Goal: Find specific page/section: Find specific page/section

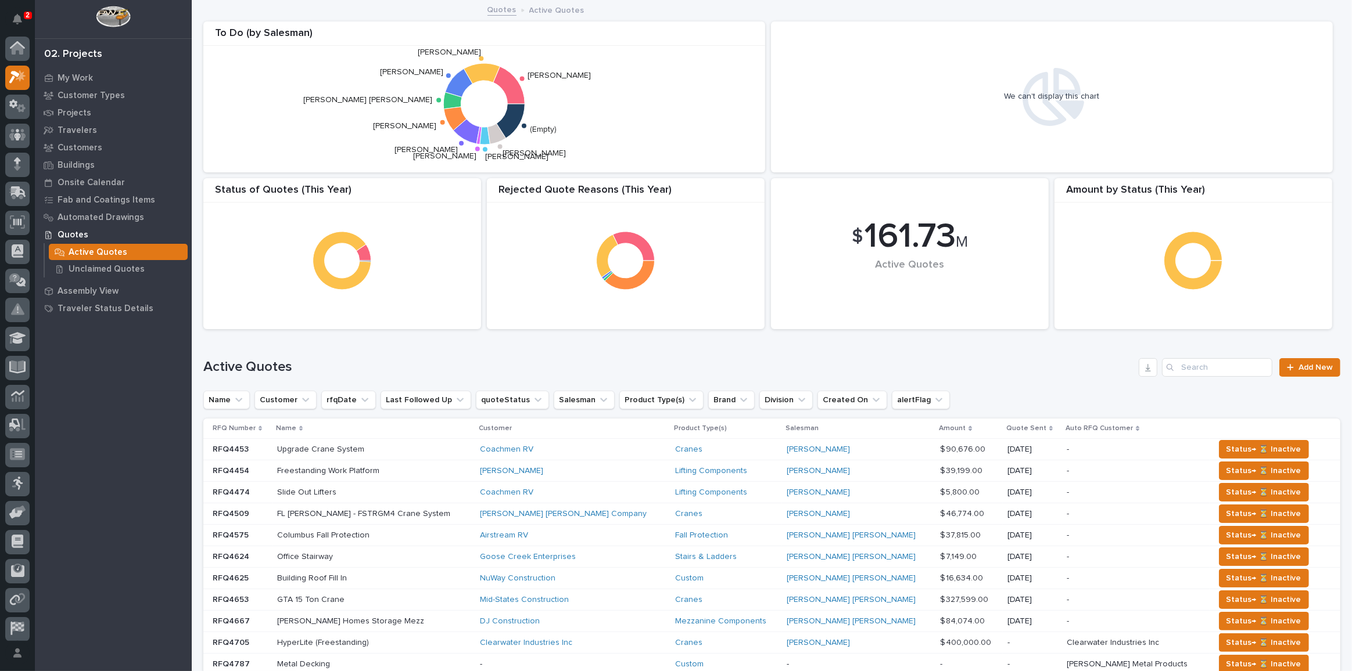
scroll to position [28, 0]
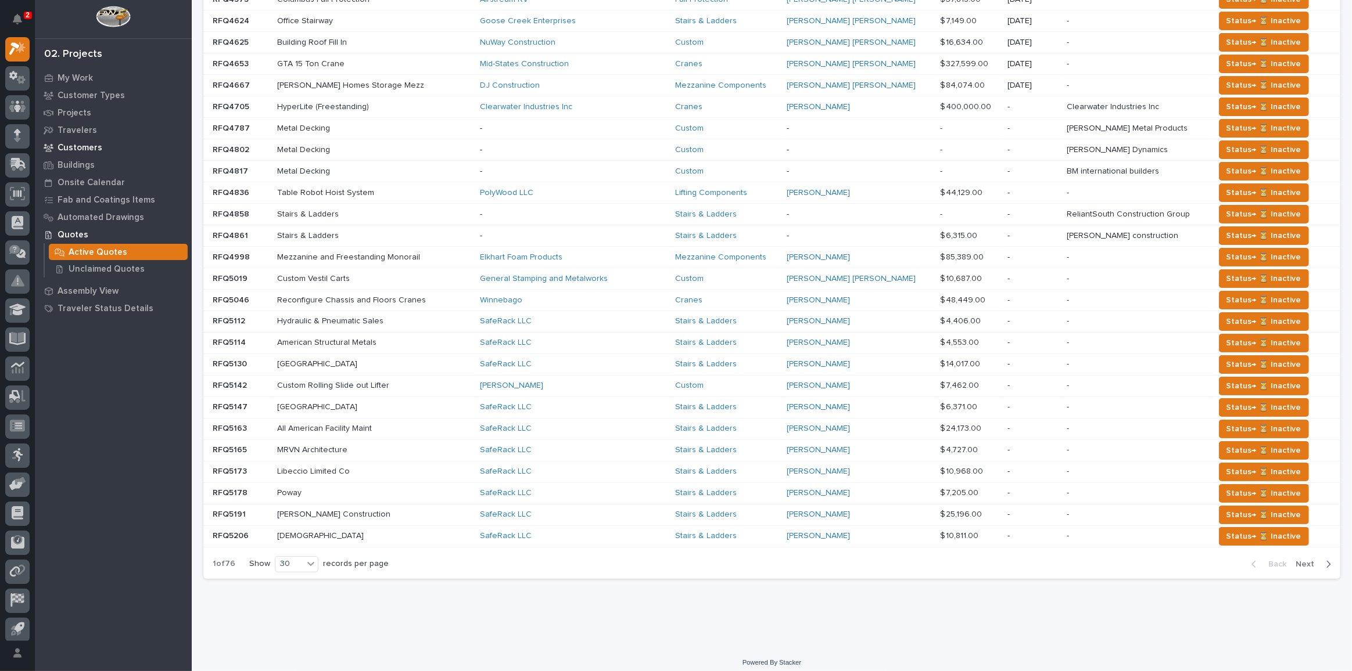
click at [77, 143] on p "Customers" at bounding box center [80, 148] width 45 height 10
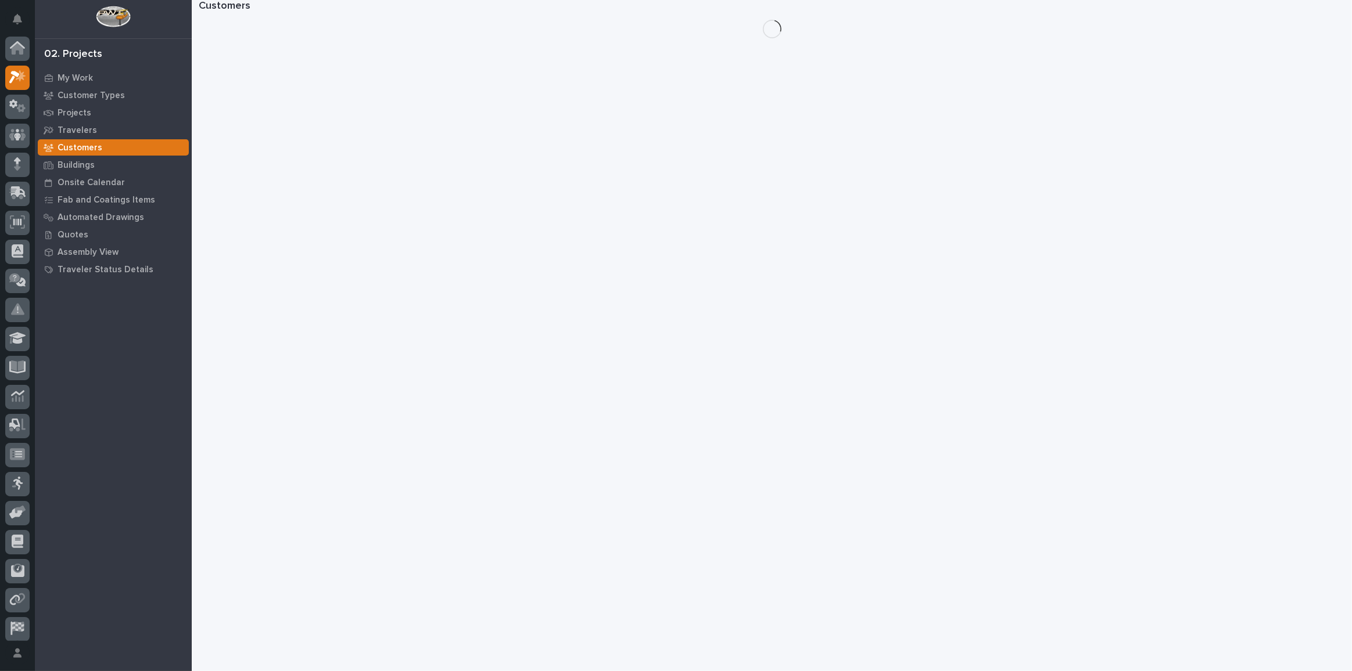
scroll to position [28, 0]
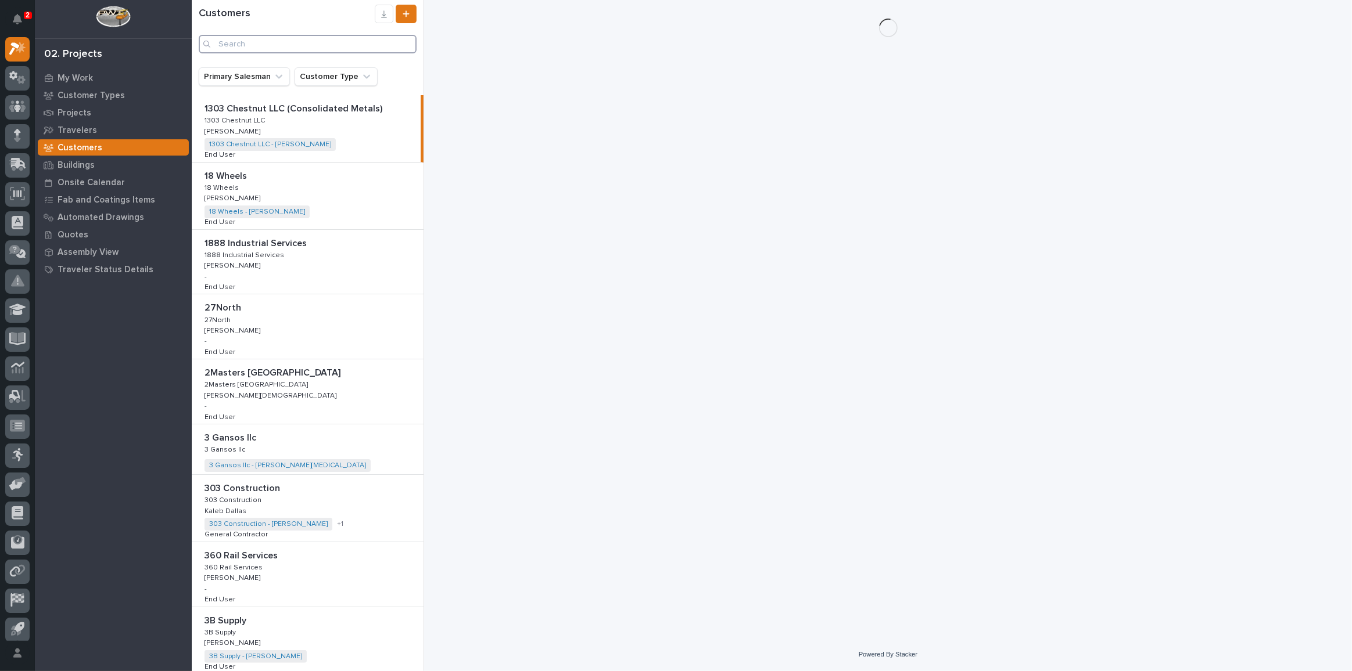
click at [263, 39] on input "Search" at bounding box center [308, 44] width 218 height 19
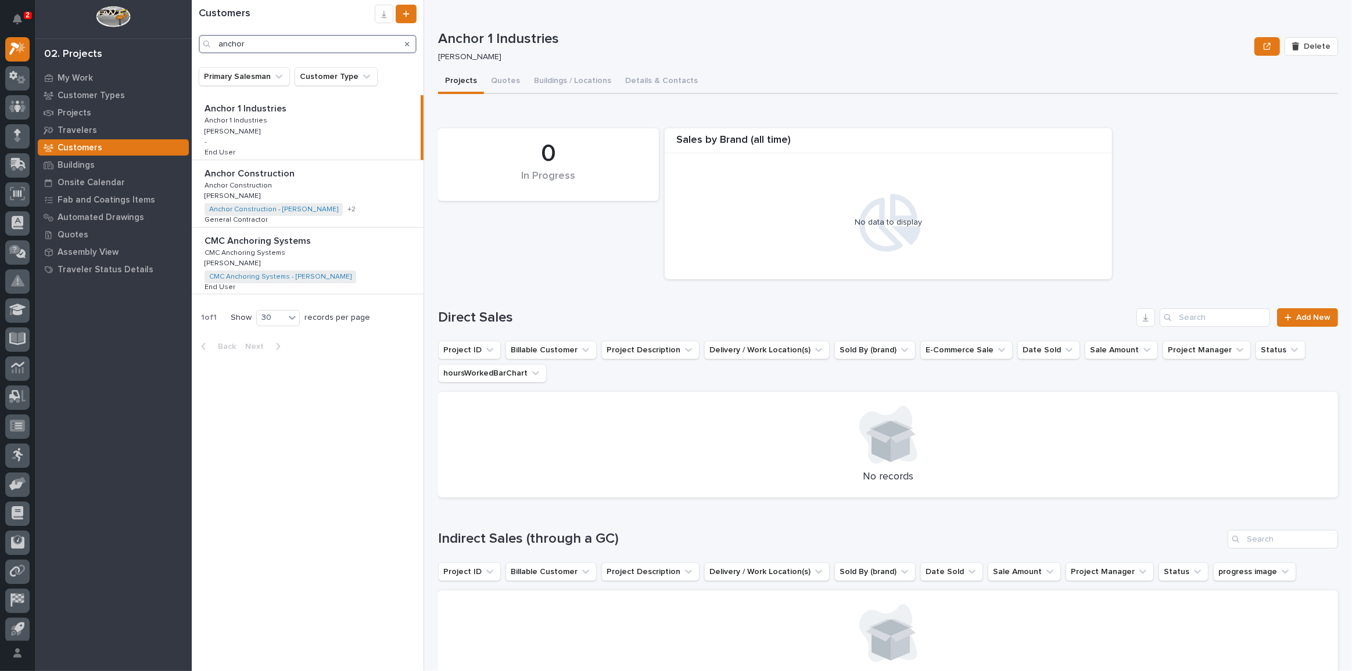
type input "anchor"
